Goal: Transaction & Acquisition: Purchase product/service

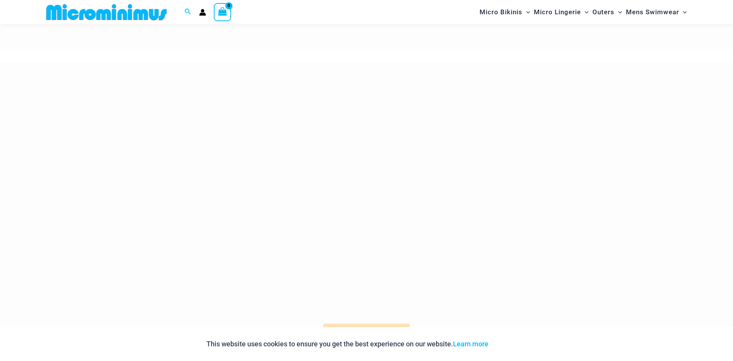
scroll to position [301, 0]
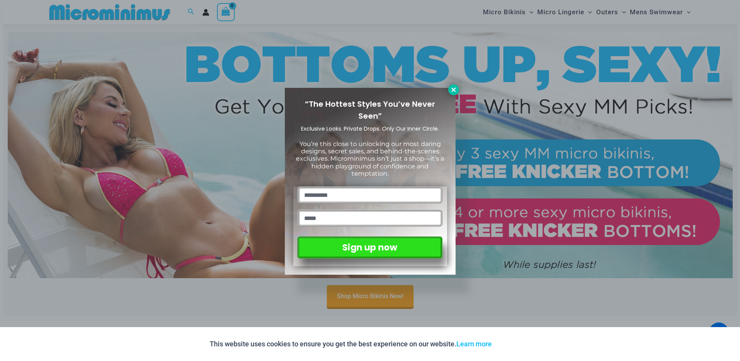
click at [455, 87] on icon at bounding box center [453, 89] width 7 height 7
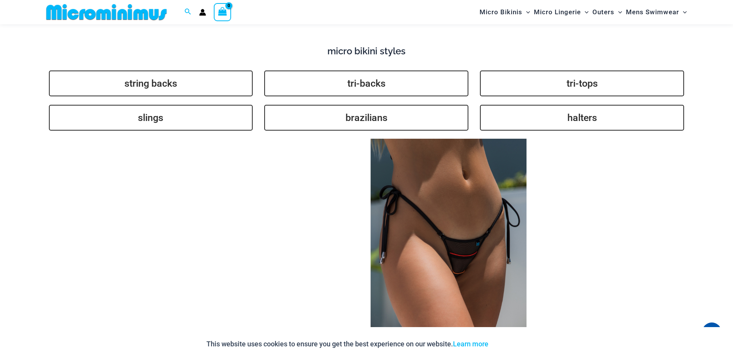
scroll to position [1958, 0]
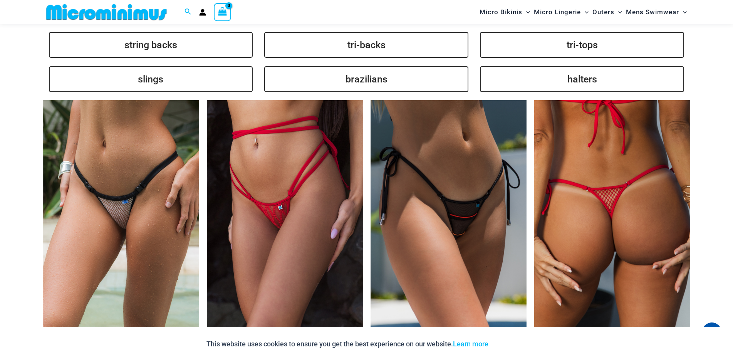
click at [603, 236] on img at bounding box center [612, 217] width 156 height 234
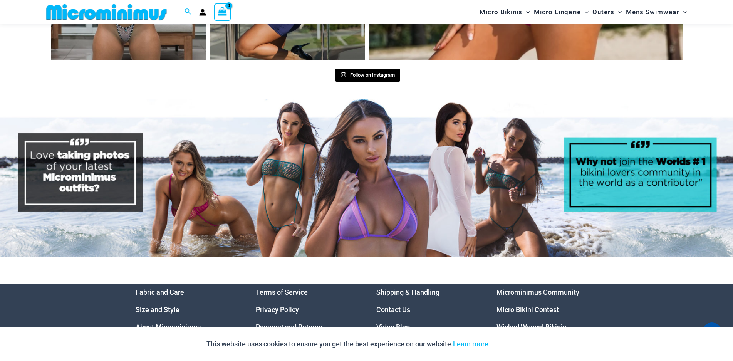
scroll to position [3937, 0]
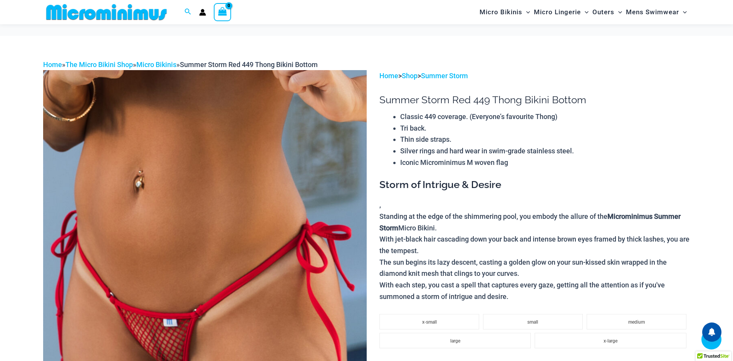
scroll to position [1194, 0]
